Goal: Find specific page/section: Find specific page/section

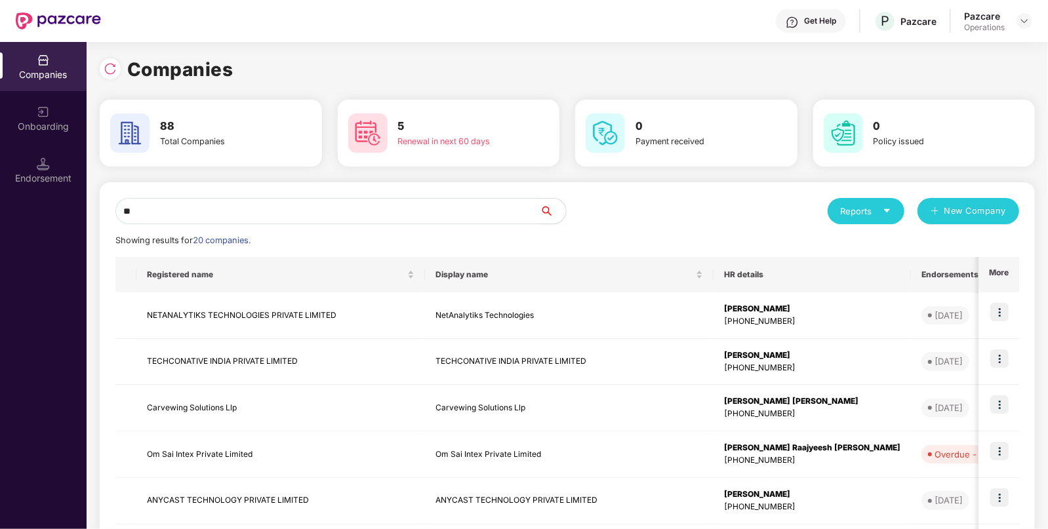
type input "*"
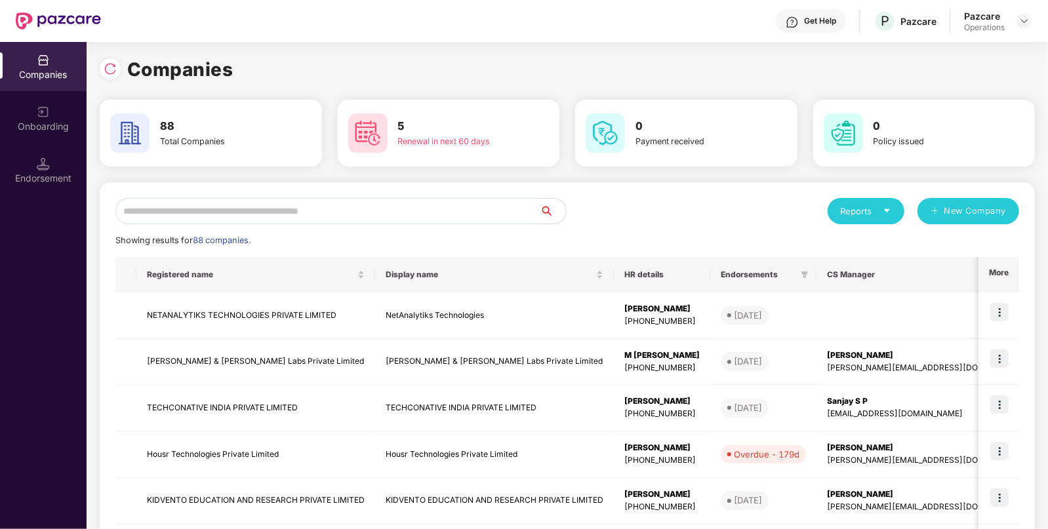
click at [306, 210] on input "text" at bounding box center [327, 211] width 424 height 26
type input "*"
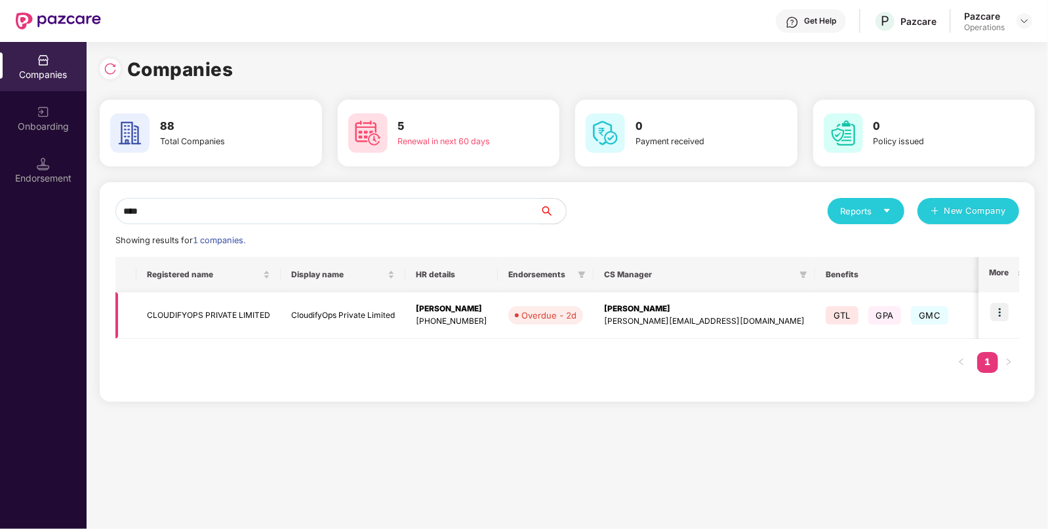
type input "****"
click at [344, 328] on td "CloudifyOps Private Limited" at bounding box center [343, 316] width 125 height 47
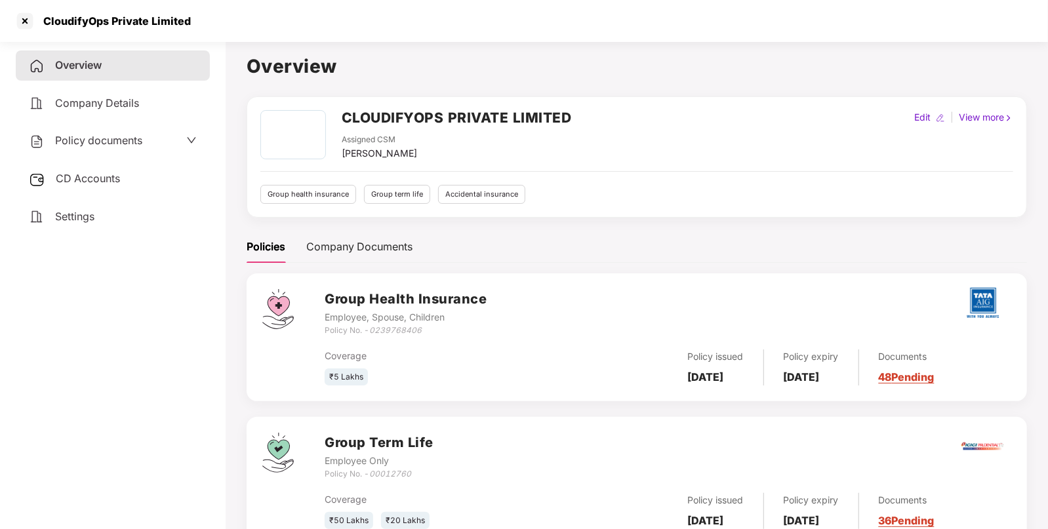
click at [371, 112] on h2 "CLOUDIFYOPS PRIVATE LIMITED" at bounding box center [457, 118] width 230 height 22
copy h2 "CLOUDIFYOPS"
click at [33, 24] on div at bounding box center [24, 20] width 21 height 21
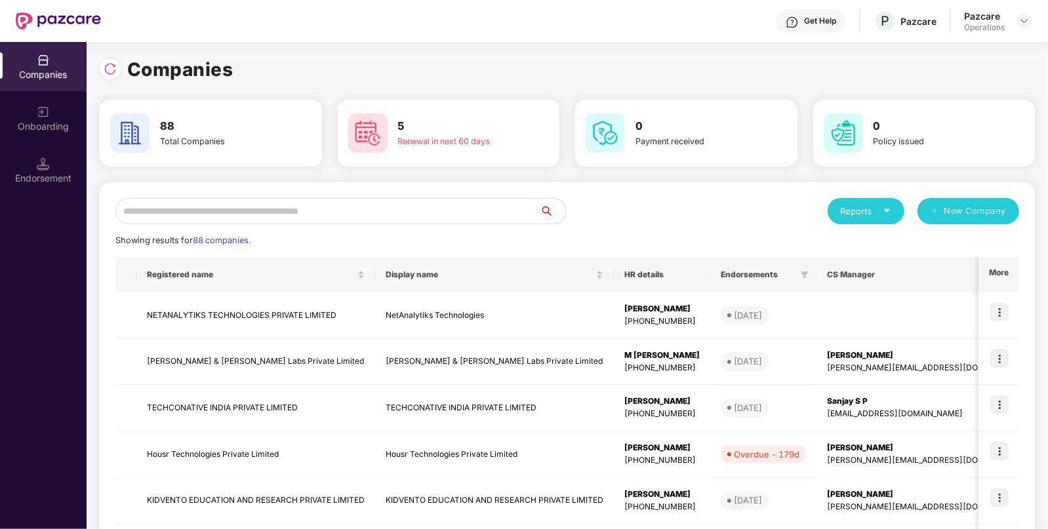
click at [248, 210] on input "text" at bounding box center [327, 211] width 424 height 26
paste input "*******"
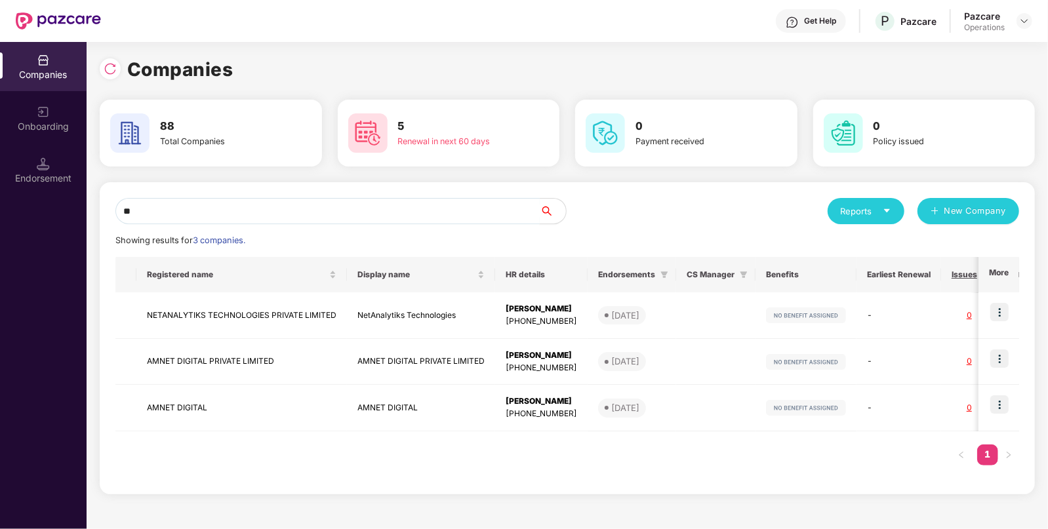
type input "*"
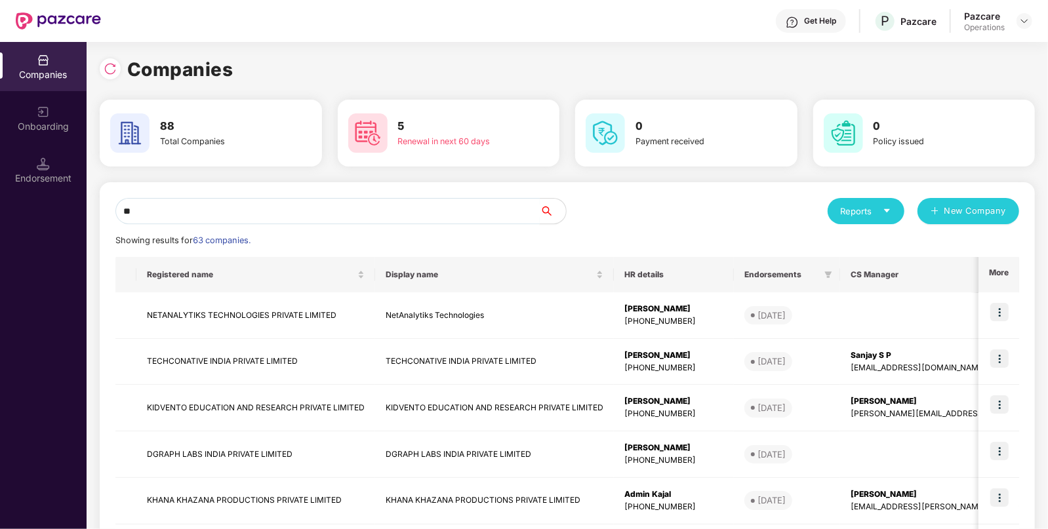
type input "*"
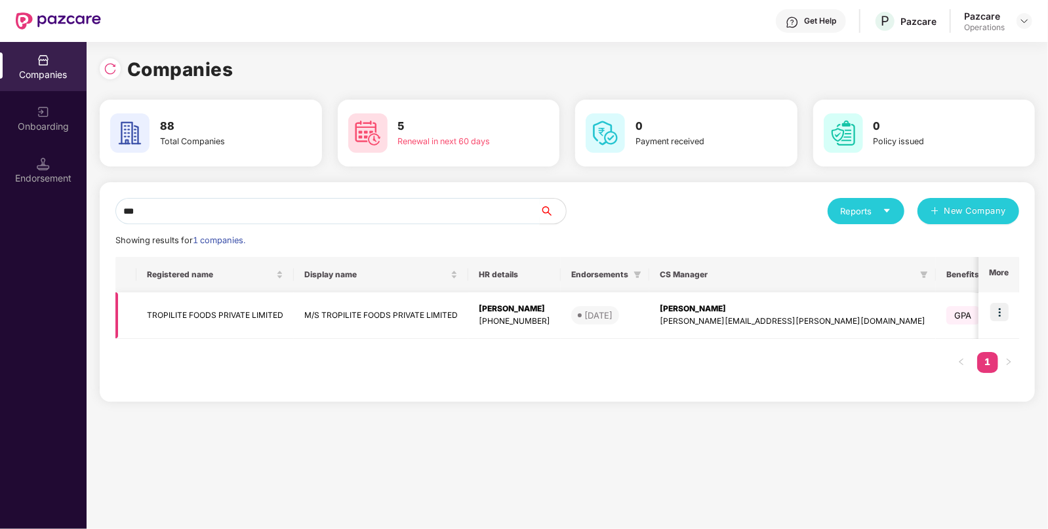
type input "***"
click at [995, 318] on img at bounding box center [1000, 312] width 18 height 18
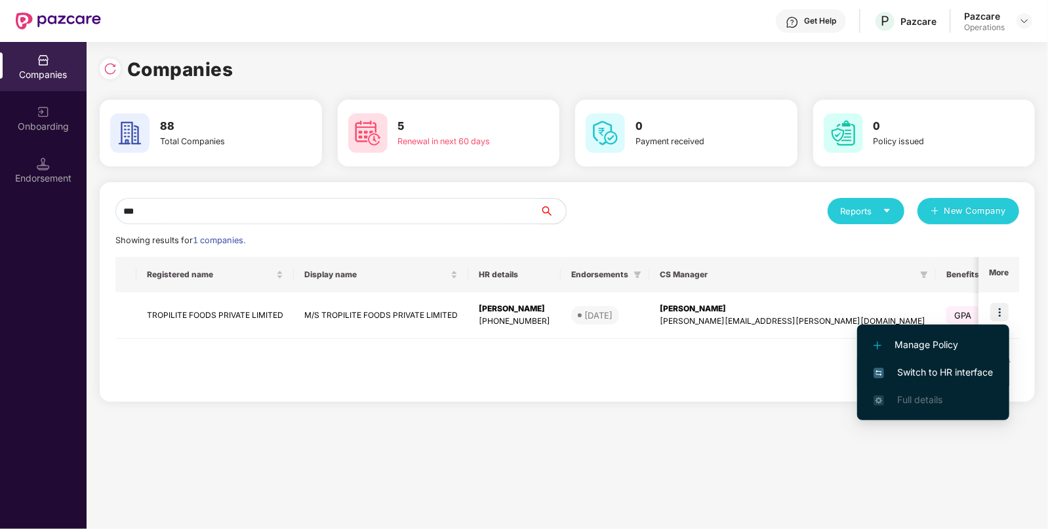
click at [930, 373] on span "Switch to HR interface" at bounding box center [933, 372] width 119 height 14
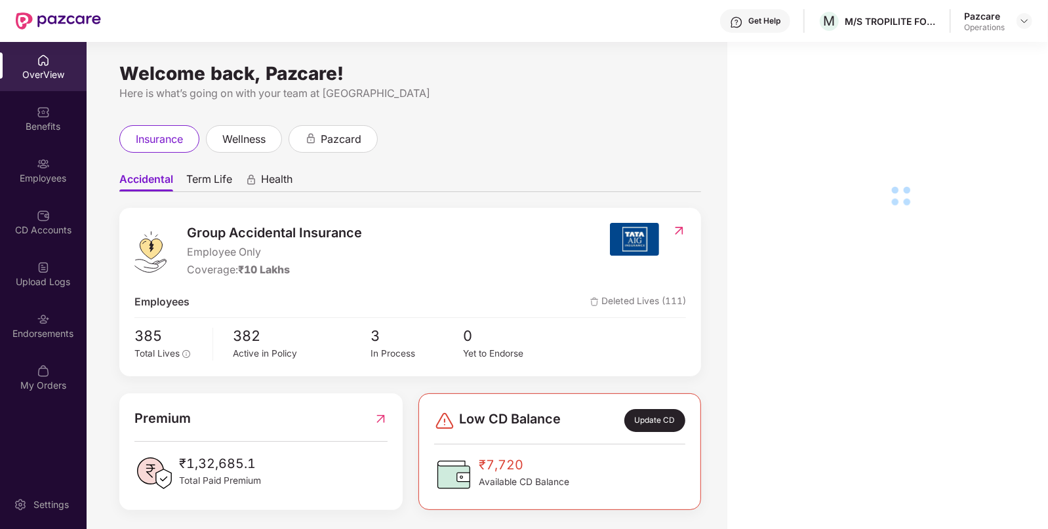
click at [56, 319] on div "Endorsements" at bounding box center [43, 325] width 87 height 49
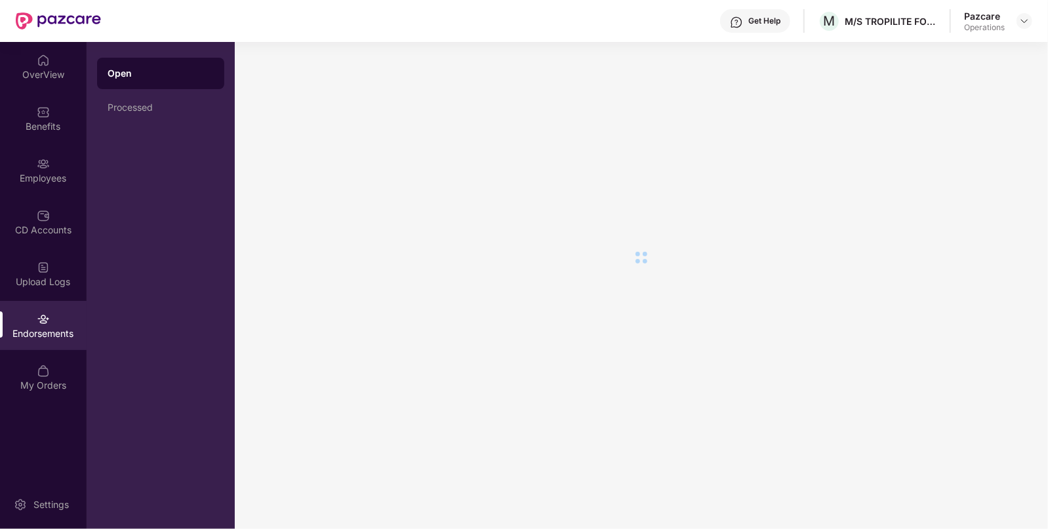
click at [56, 319] on div "Endorsements" at bounding box center [43, 325] width 87 height 49
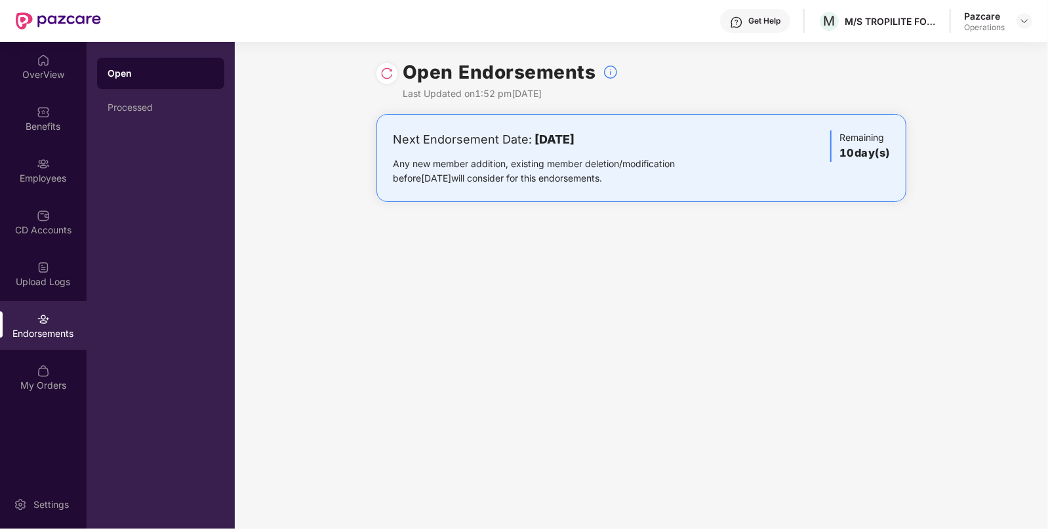
click at [387, 77] on img at bounding box center [387, 73] width 13 height 13
click at [1021, 20] on img at bounding box center [1025, 21] width 10 height 10
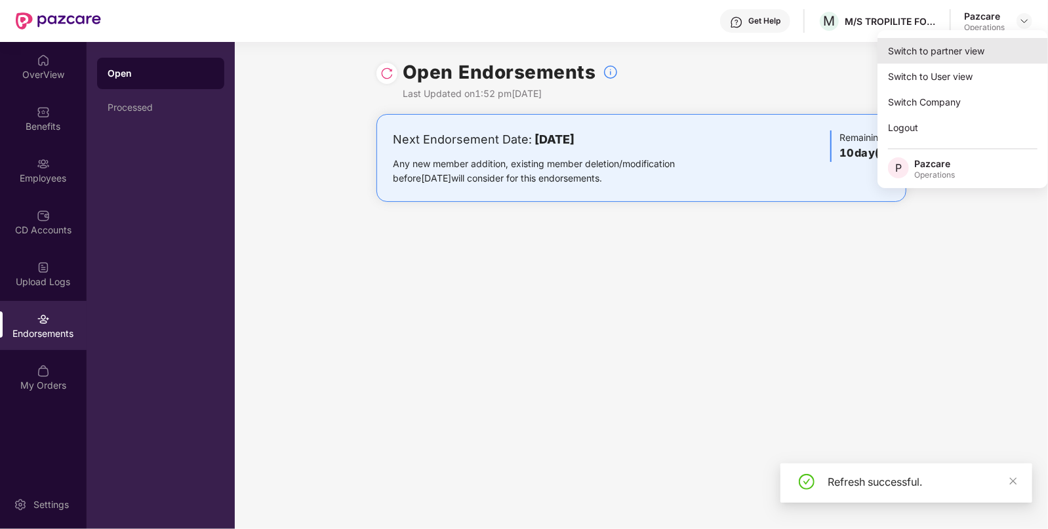
click at [966, 48] on div "Switch to partner view" at bounding box center [963, 51] width 171 height 26
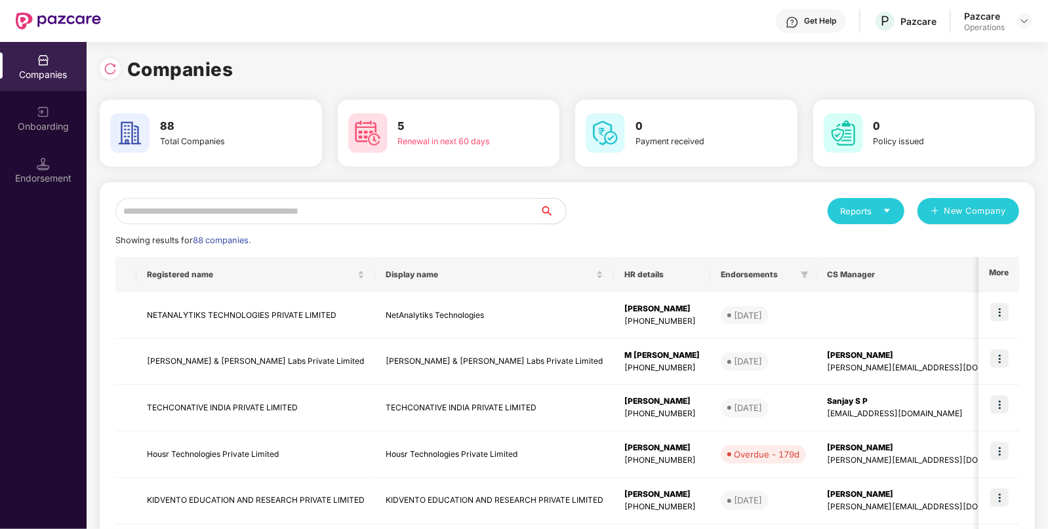
click at [263, 198] on input "text" at bounding box center [327, 211] width 424 height 26
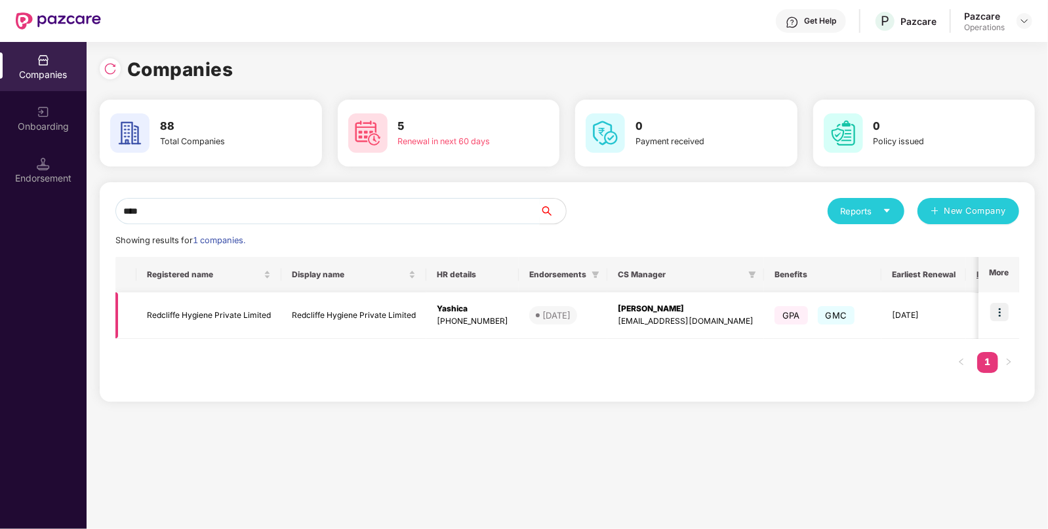
type input "****"
click at [302, 326] on td "Redcliffe Hygiene Private Limited" at bounding box center [353, 316] width 145 height 47
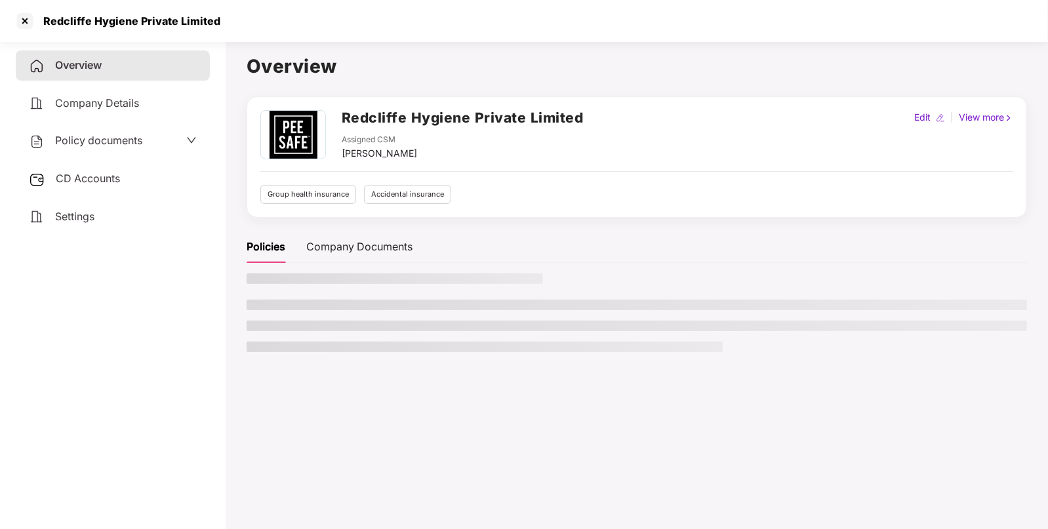
click at [54, 178] on div "CD Accounts" at bounding box center [113, 179] width 194 height 30
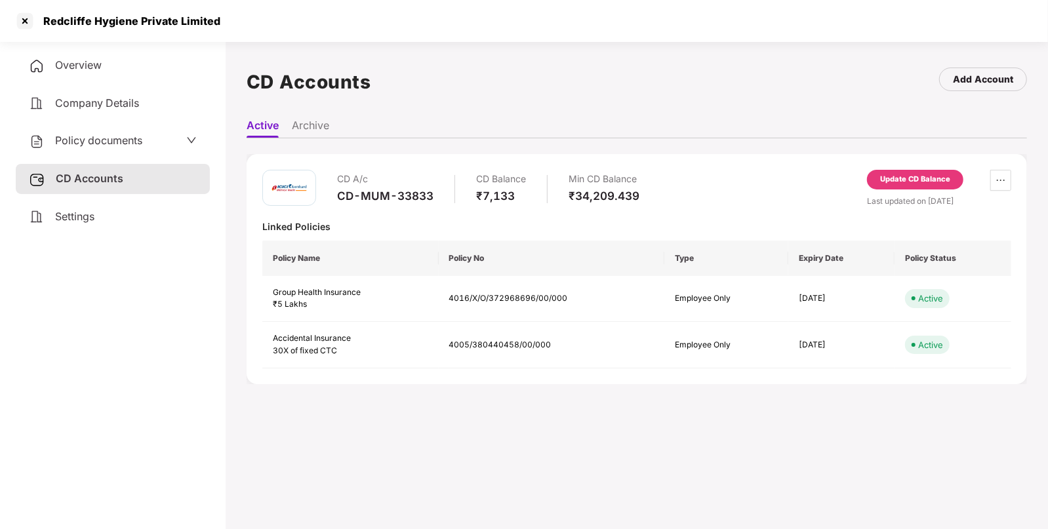
click at [52, 31] on div "Redcliffe Hygiene Private Limited" at bounding box center [117, 20] width 206 height 21
copy div "Redcliffe"
click at [13, 10] on div "Redcliffe Hygiene Private Limited" at bounding box center [524, 21] width 1048 height 42
click at [20, 16] on div at bounding box center [24, 20] width 21 height 21
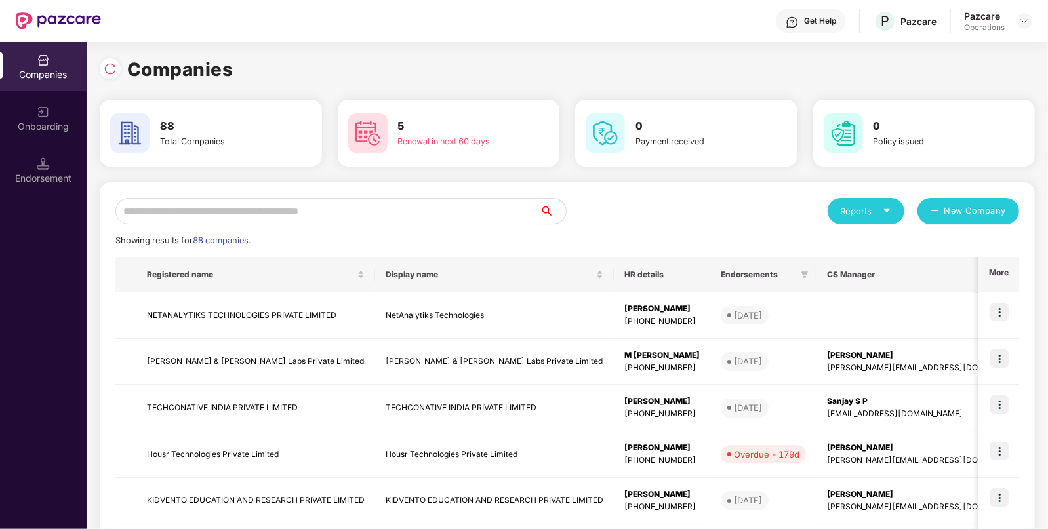
click at [293, 208] on input "text" at bounding box center [327, 211] width 424 height 26
paste input "*********"
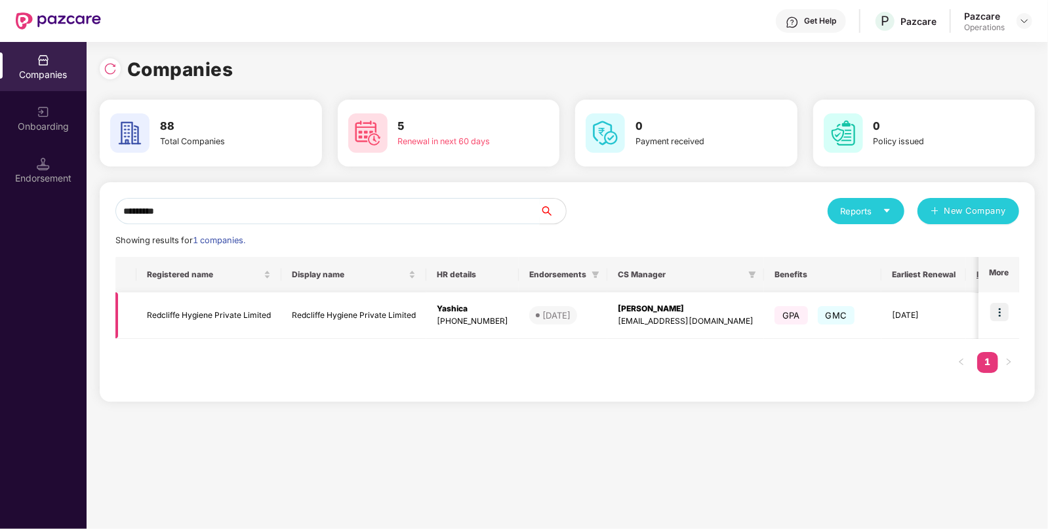
type input "*********"
click at [1007, 304] on img at bounding box center [1000, 312] width 18 height 18
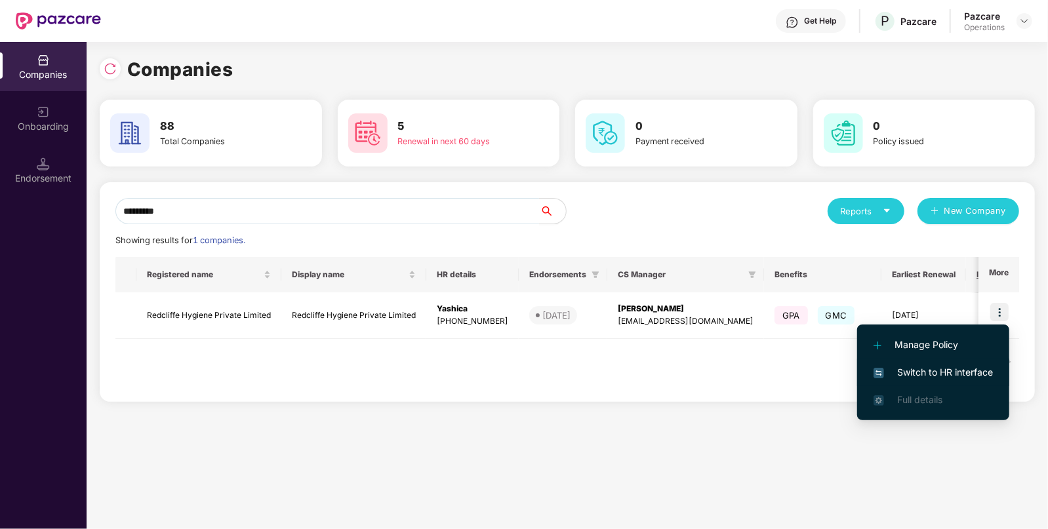
click at [930, 360] on li "Switch to HR interface" at bounding box center [933, 373] width 152 height 28
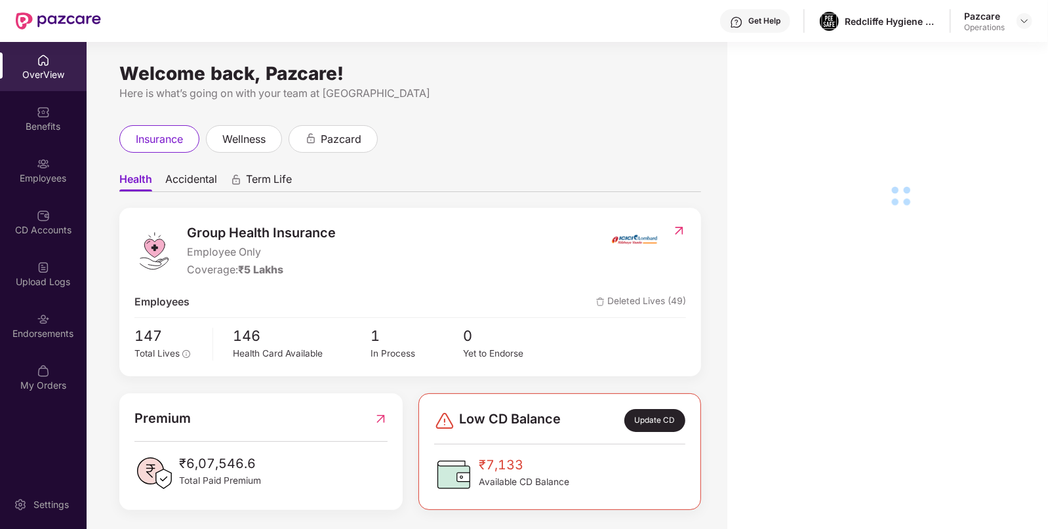
click at [50, 186] on div "Employees" at bounding box center [43, 170] width 87 height 49
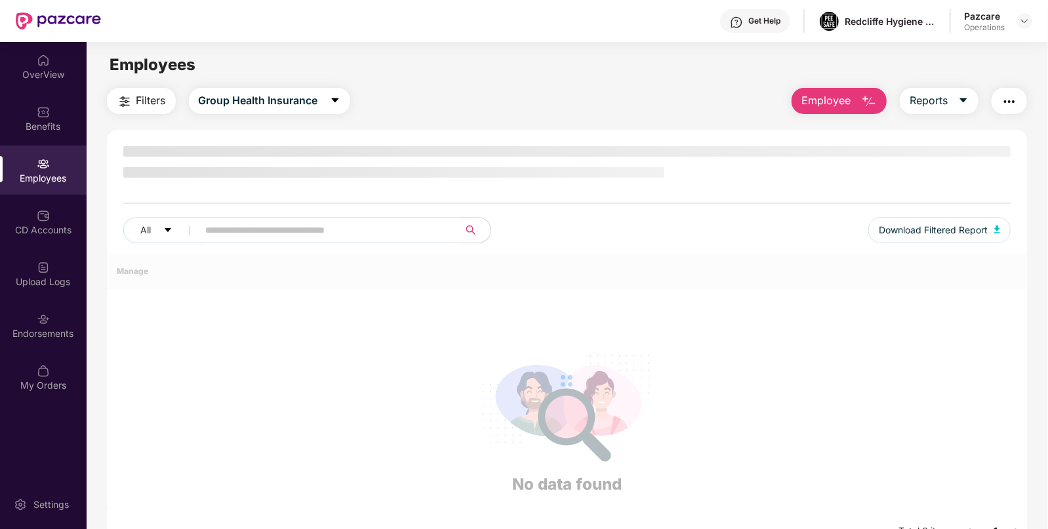
click at [50, 186] on div "Employees" at bounding box center [43, 170] width 87 height 49
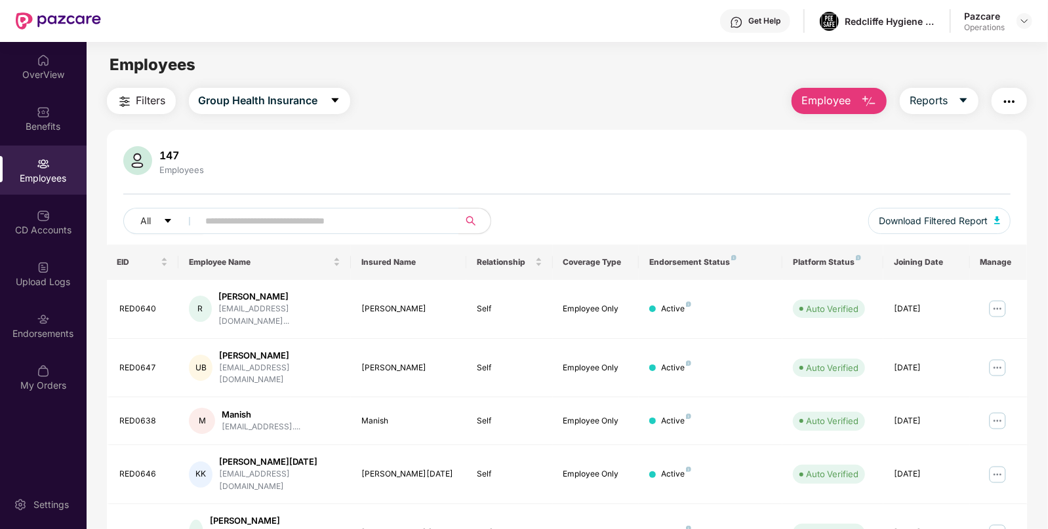
click at [152, 108] on span "Filters" at bounding box center [151, 101] width 30 height 16
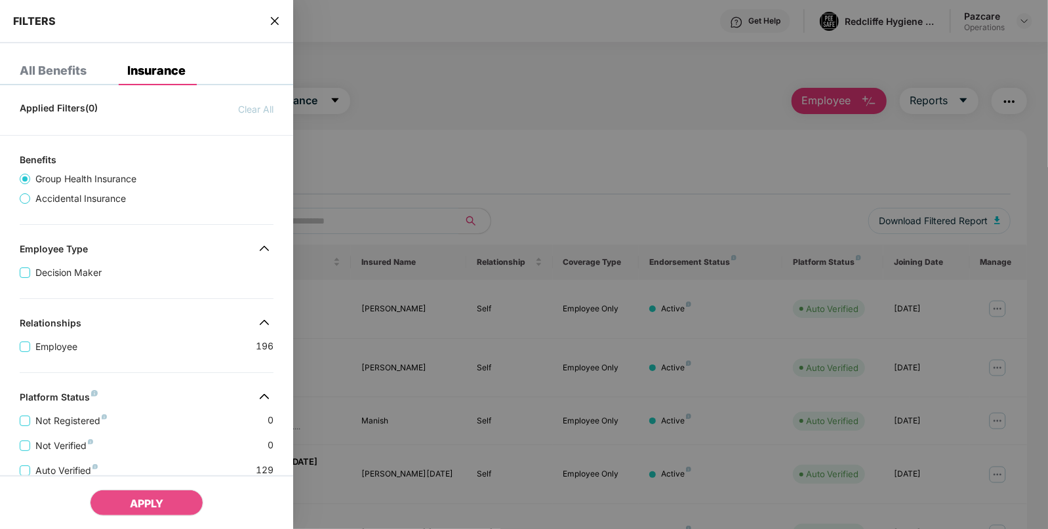
scroll to position [271, 0]
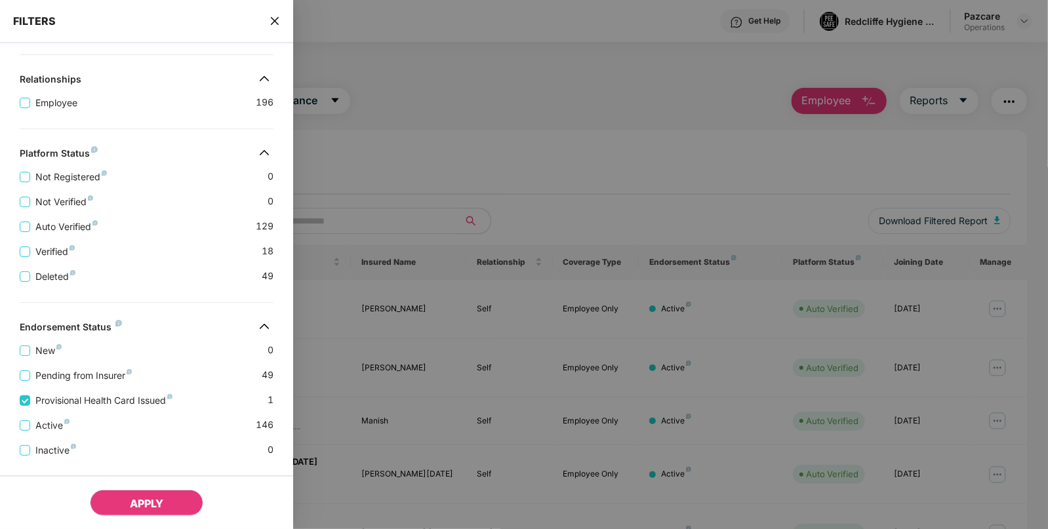
click at [144, 496] on button "APPLY" at bounding box center [147, 503] width 114 height 26
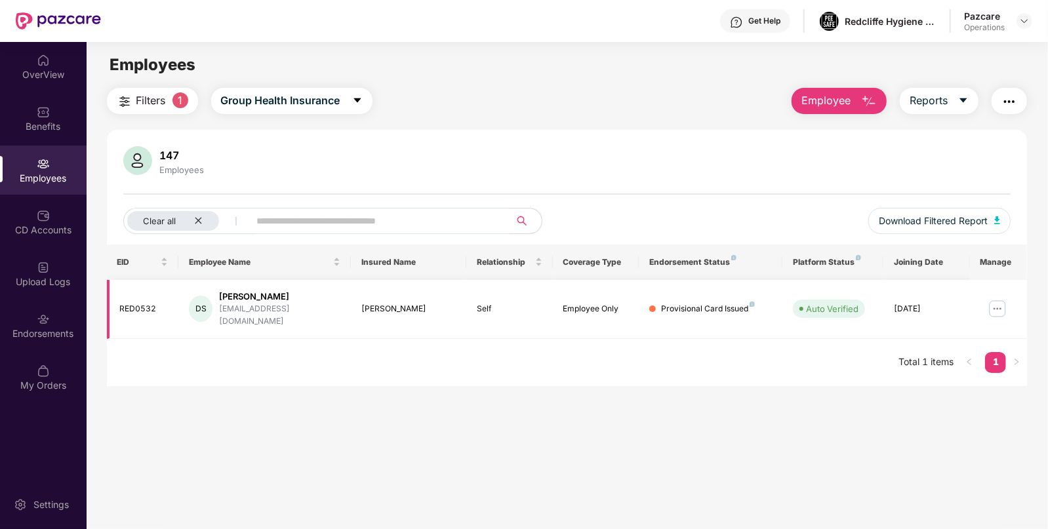
click at [134, 311] on td "RED0532" at bounding box center [143, 309] width 72 height 59
copy div "RED0532"
click at [192, 219] on div "Clear all" at bounding box center [173, 221] width 92 height 20
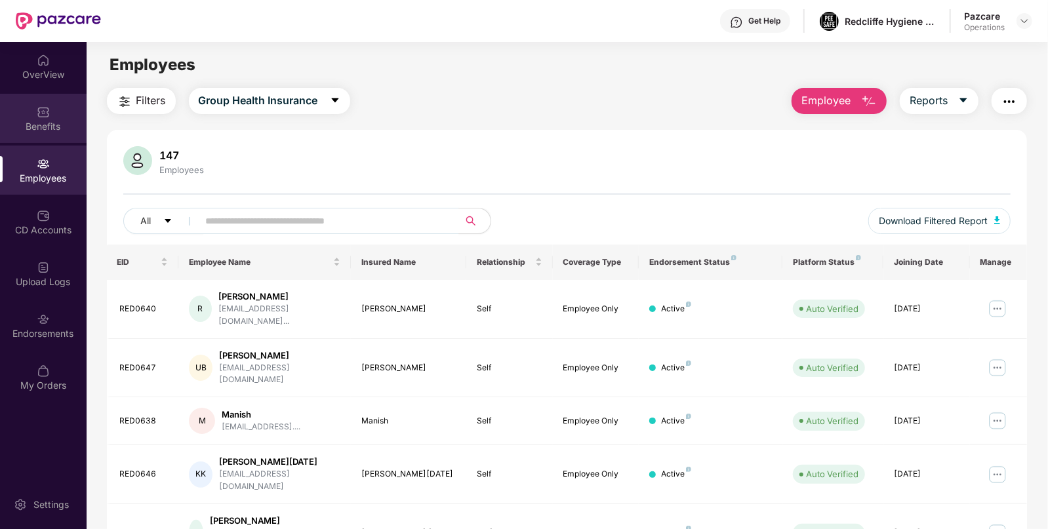
click at [53, 139] on div "Benefits" at bounding box center [43, 118] width 87 height 49
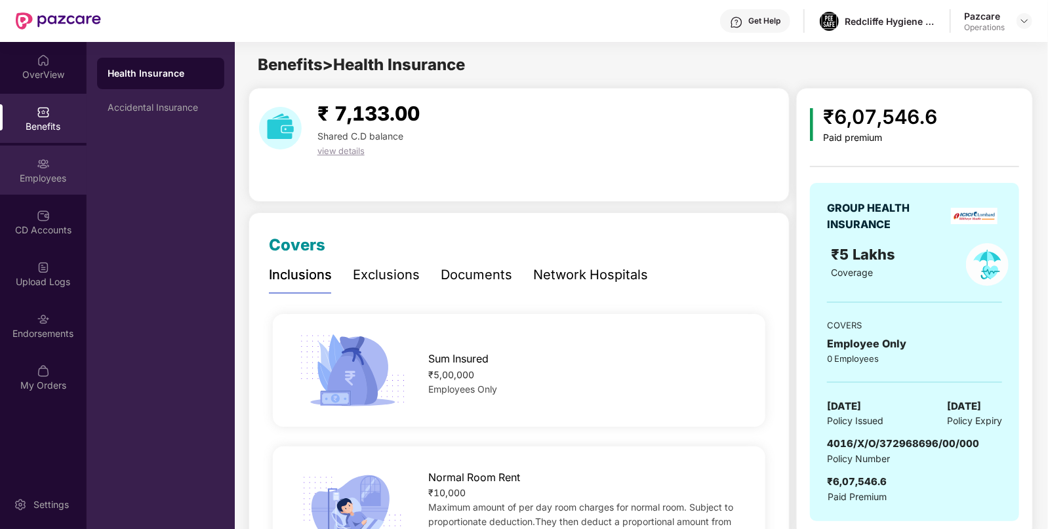
click at [25, 170] on div "Employees" at bounding box center [43, 170] width 87 height 49
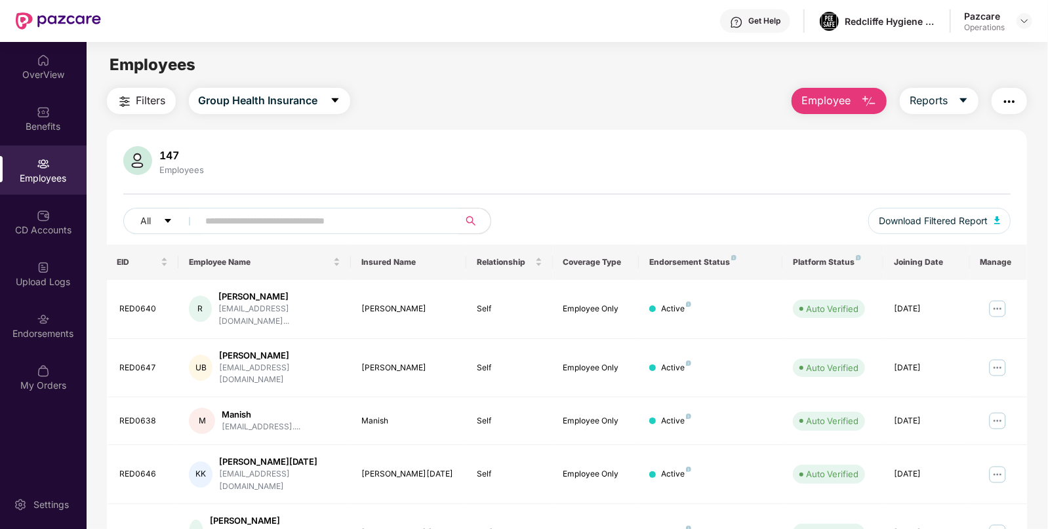
click at [141, 96] on span "Filters" at bounding box center [151, 101] width 30 height 16
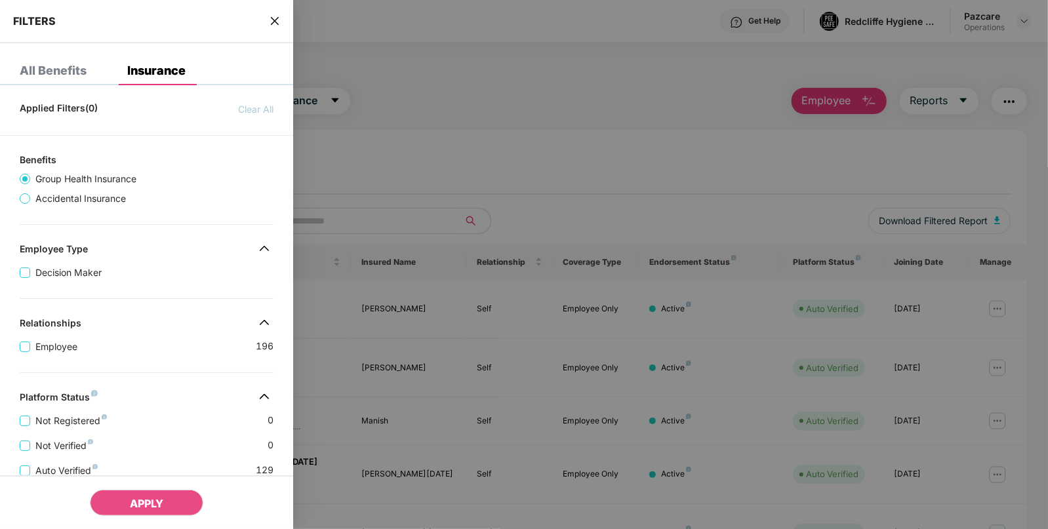
scroll to position [271, 0]
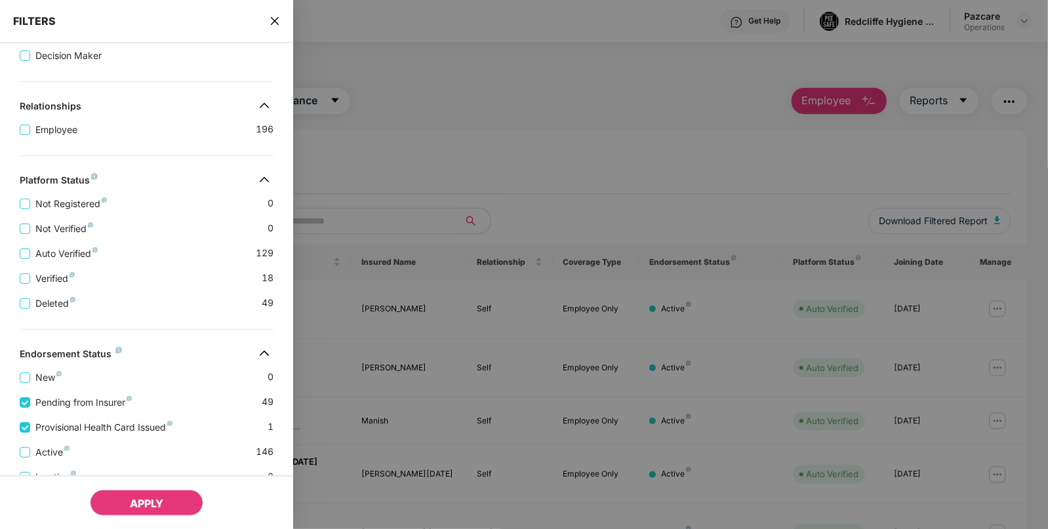
click at [132, 501] on span "APPLY" at bounding box center [146, 503] width 33 height 13
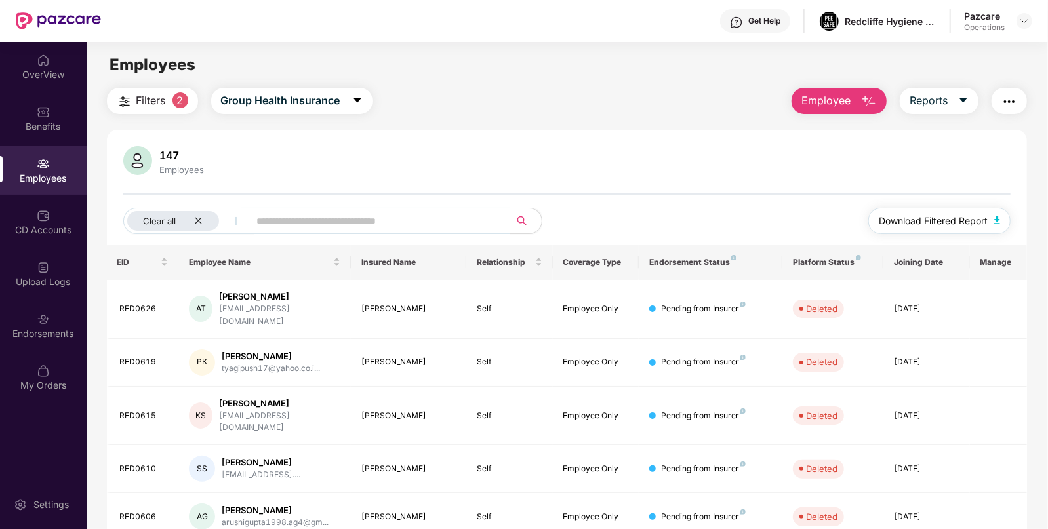
click at [997, 220] on img "button" at bounding box center [998, 221] width 7 height 8
